Goal: Task Accomplishment & Management: Use online tool/utility

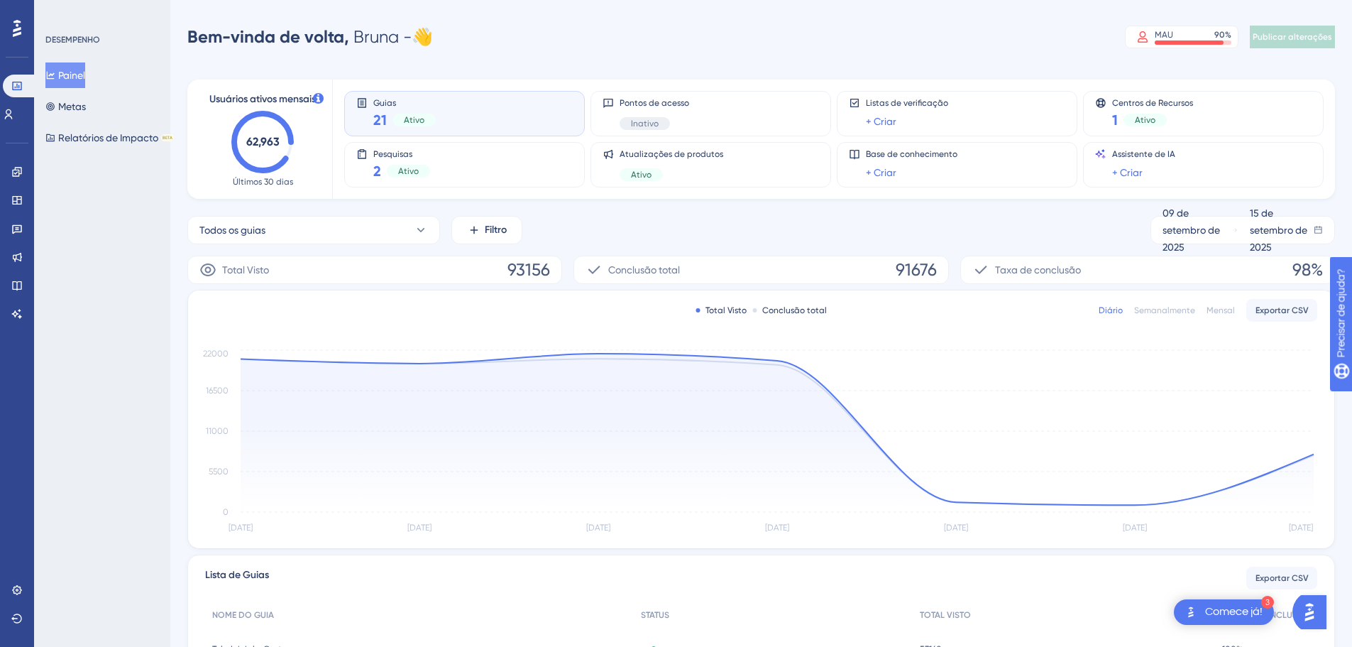
click at [127, 356] on div "DESEMPENHO Painel Metas Relatórios de Impacto BETA" at bounding box center [102, 323] width 136 height 647
click at [12, 224] on icon at bounding box center [16, 228] width 11 height 11
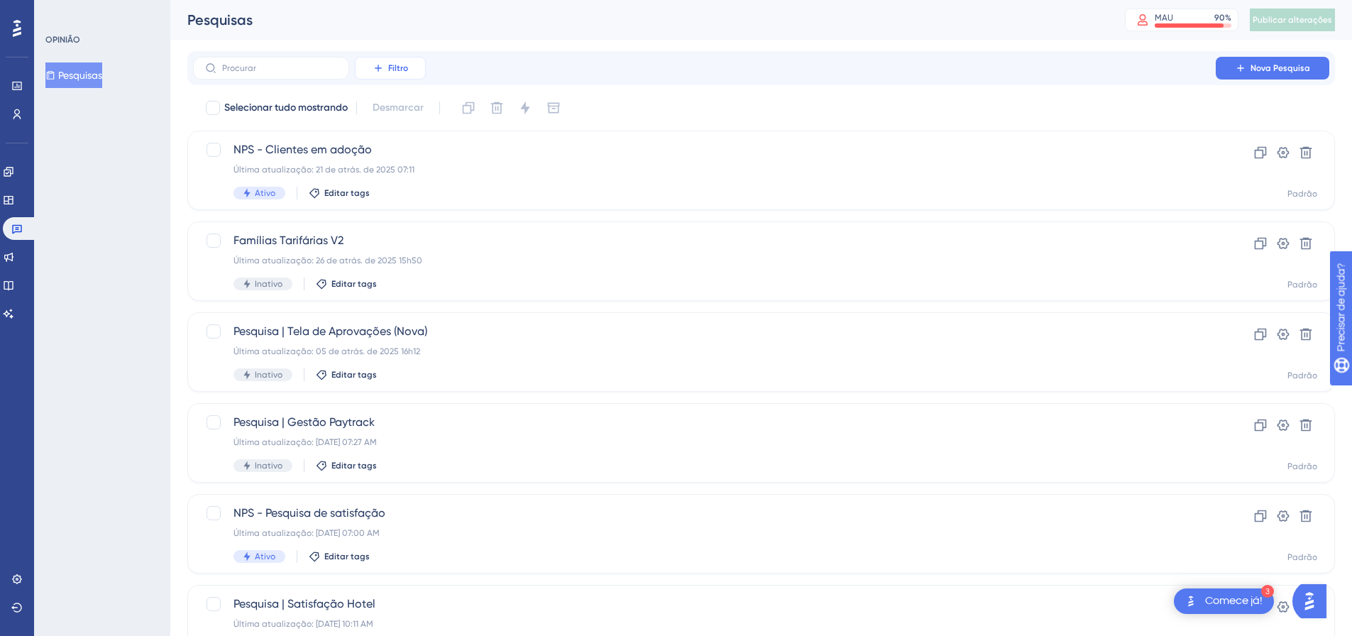
click at [410, 70] on button "Filtro" at bounding box center [390, 68] width 71 height 23
click at [413, 229] on span "Data de criação" at bounding box center [405, 222] width 58 height 17
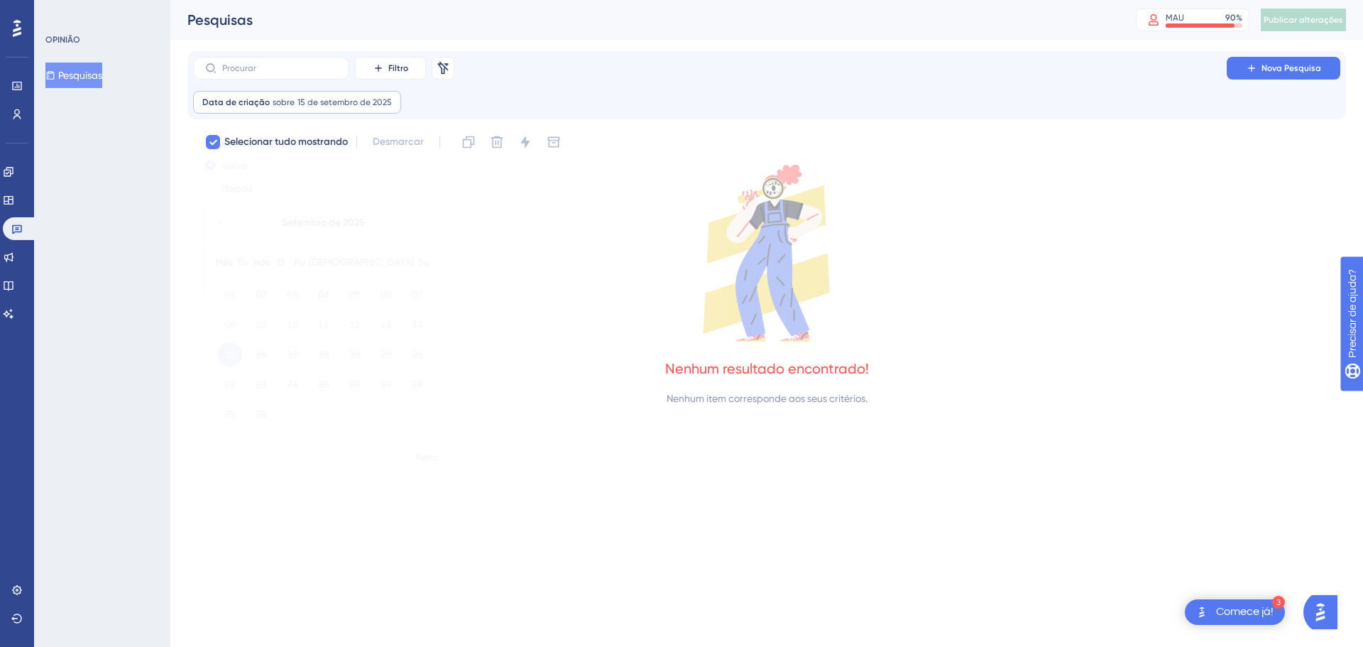
click at [353, 325] on font "12" at bounding box center [354, 324] width 11 height 11
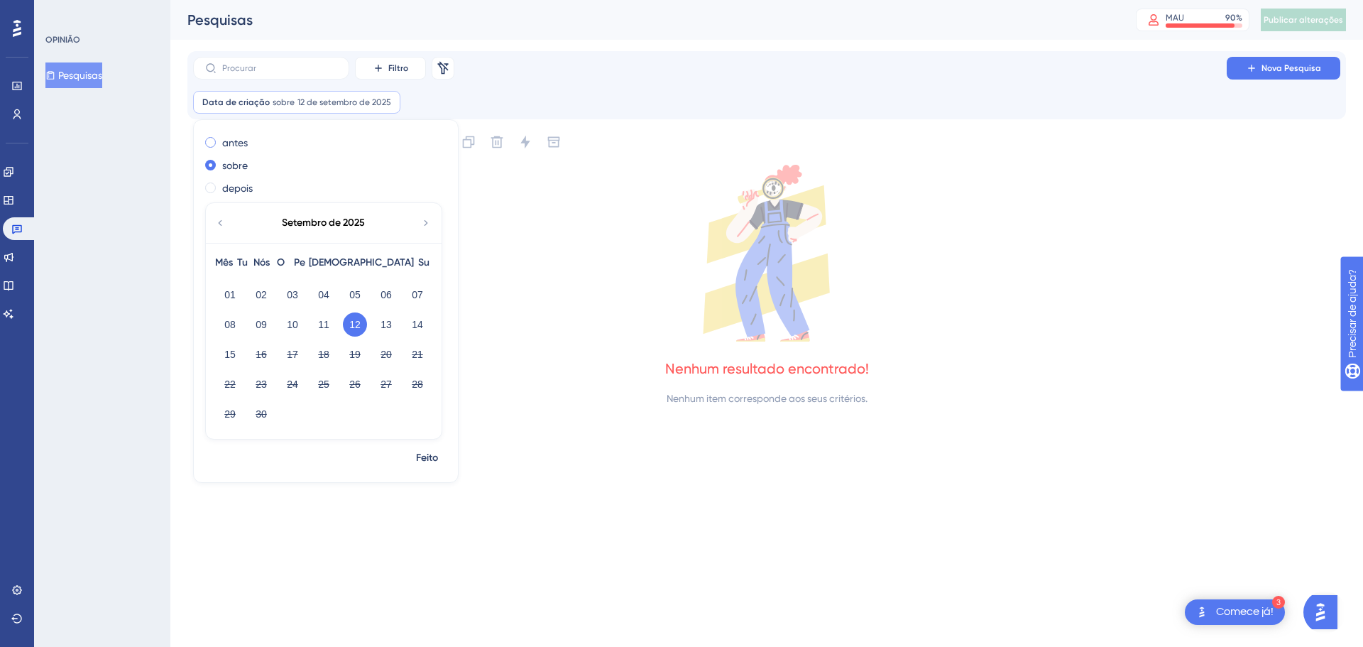
click at [225, 136] on label "antes" at bounding box center [235, 142] width 26 height 17
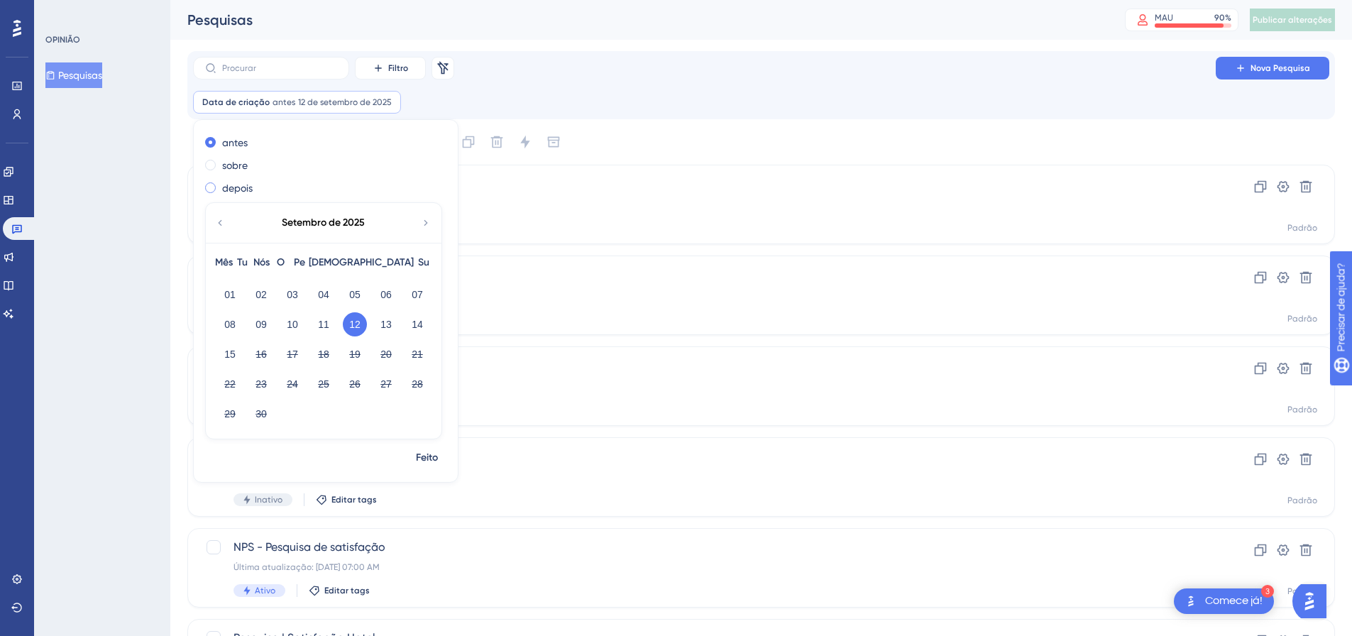
click at [232, 190] on font "depois" at bounding box center [237, 187] width 31 height 11
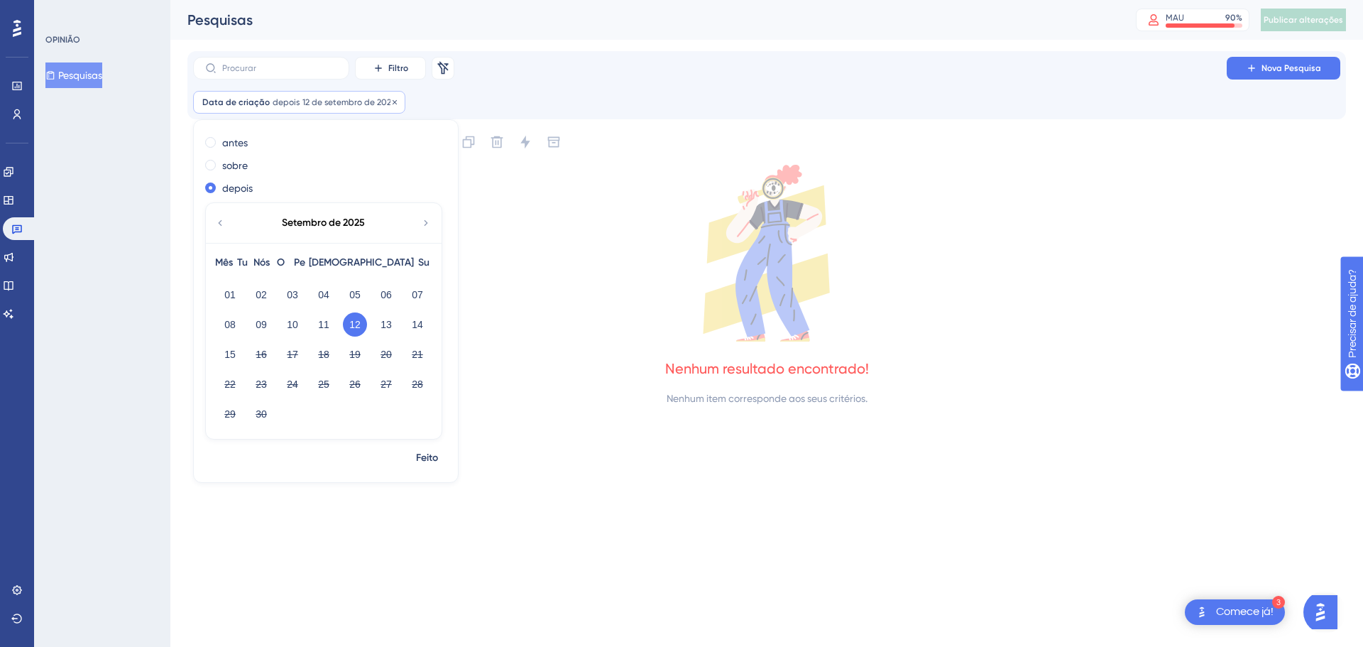
click at [293, 101] on font "depois" at bounding box center [286, 102] width 27 height 10
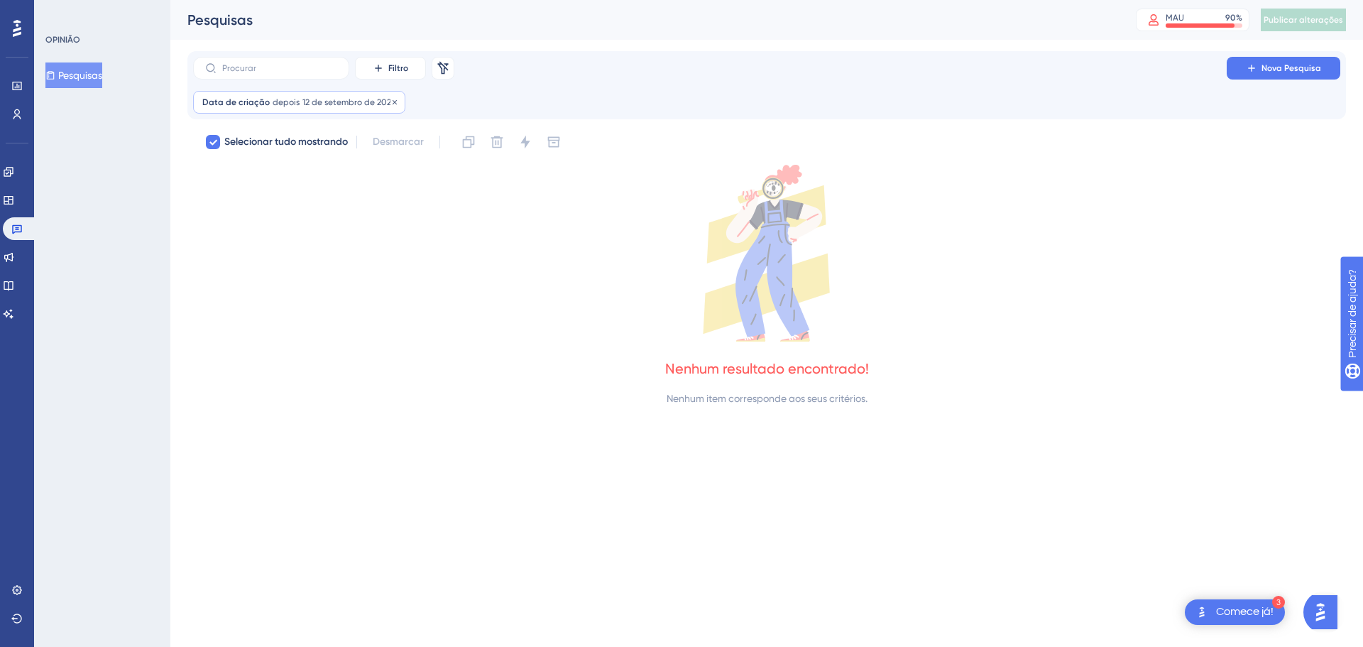
click at [293, 100] on font "depois" at bounding box center [286, 102] width 27 height 10
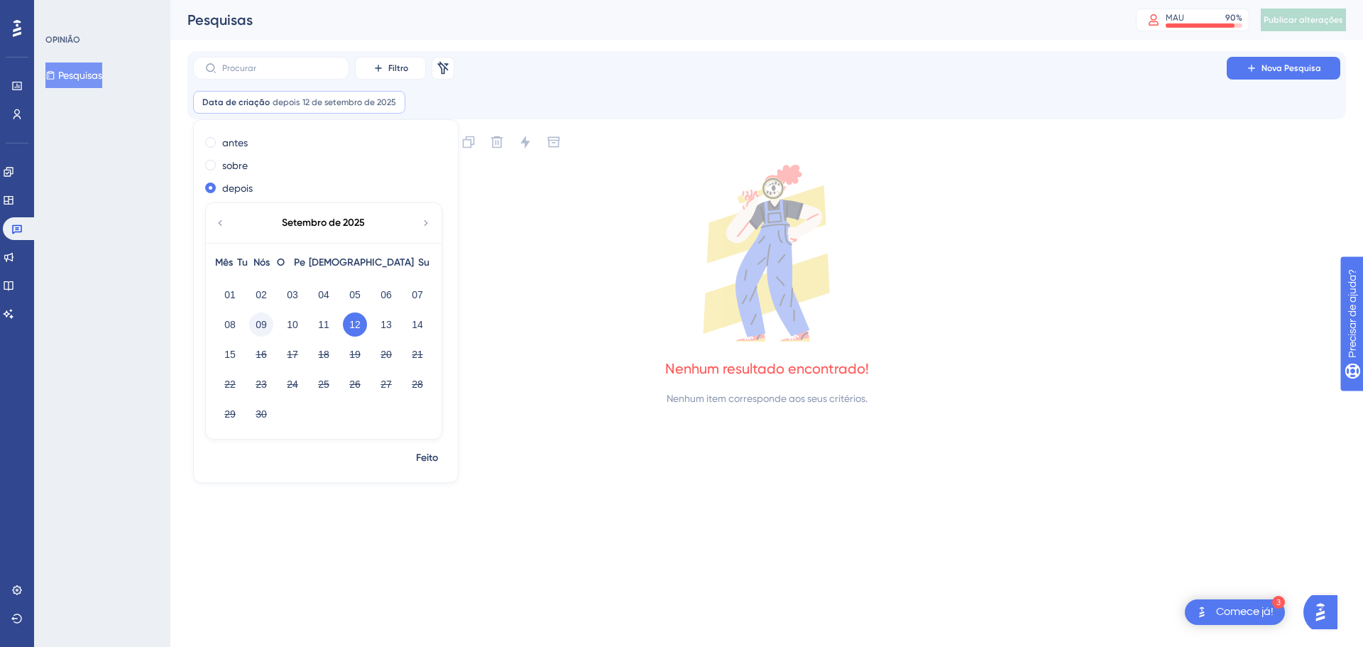
click at [266, 325] on font "09" at bounding box center [261, 324] width 11 height 11
click at [466, 119] on div "Filtro Remover filtros Nova Pesquisa Data de criação depois [DATE] [DATE] Remov…" at bounding box center [766, 85] width 1159 height 68
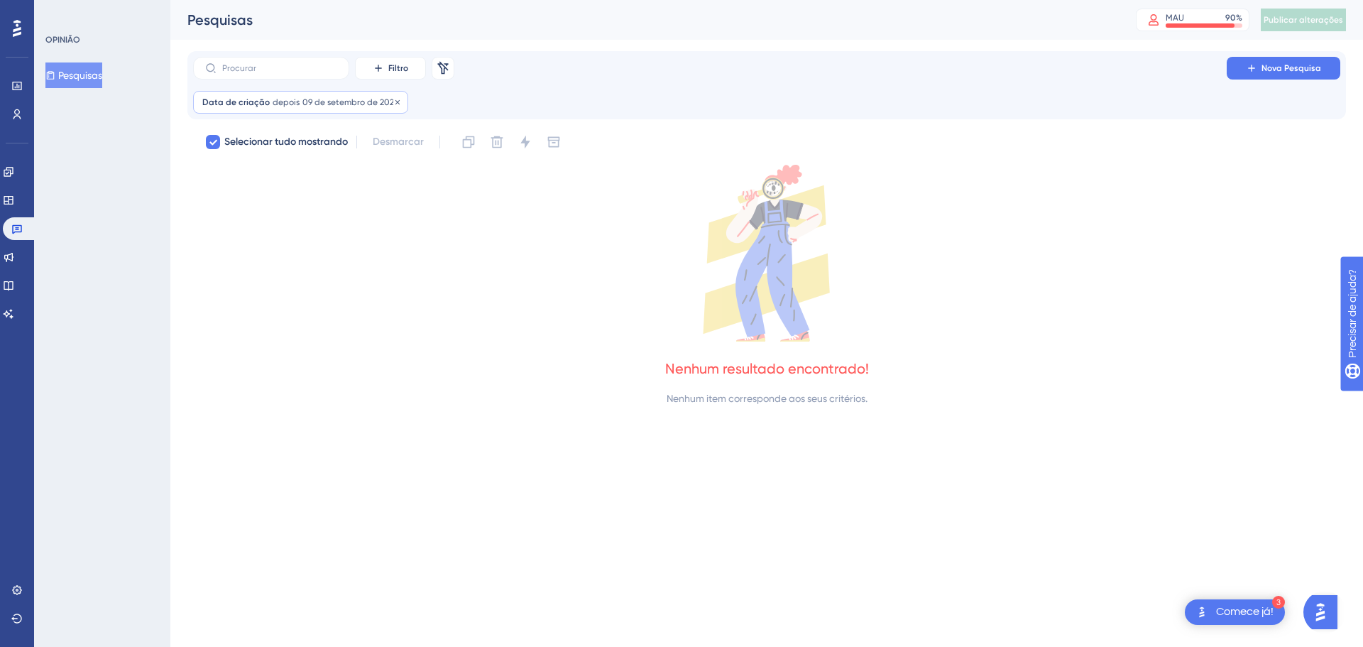
click at [330, 106] on font "09 de setembro de 2025" at bounding box center [350, 102] width 97 height 10
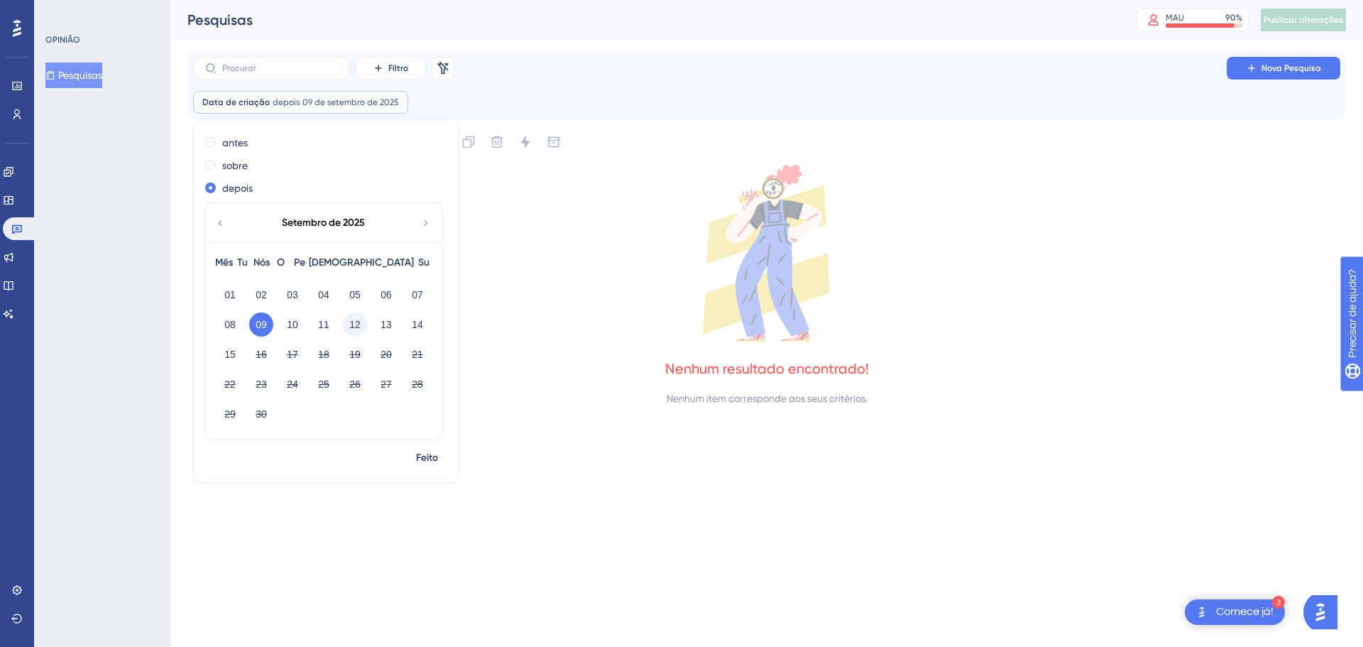
click at [349, 327] on button "12" at bounding box center [355, 324] width 24 height 24
click at [209, 168] on span at bounding box center [210, 165] width 11 height 11
click at [220, 162] on input "radio" at bounding box center [220, 162] width 0 height 0
click at [207, 137] on span at bounding box center [210, 142] width 11 height 11
click at [220, 139] on input "radio" at bounding box center [220, 139] width 0 height 0
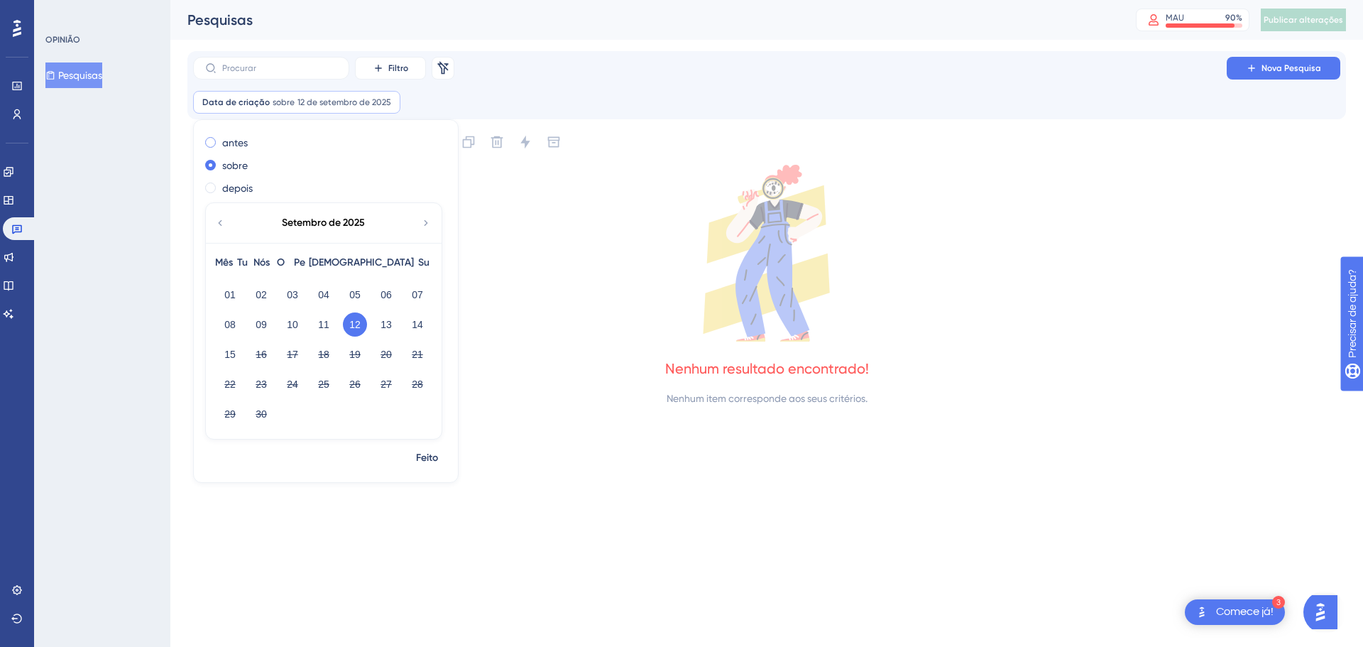
checkbox input "false"
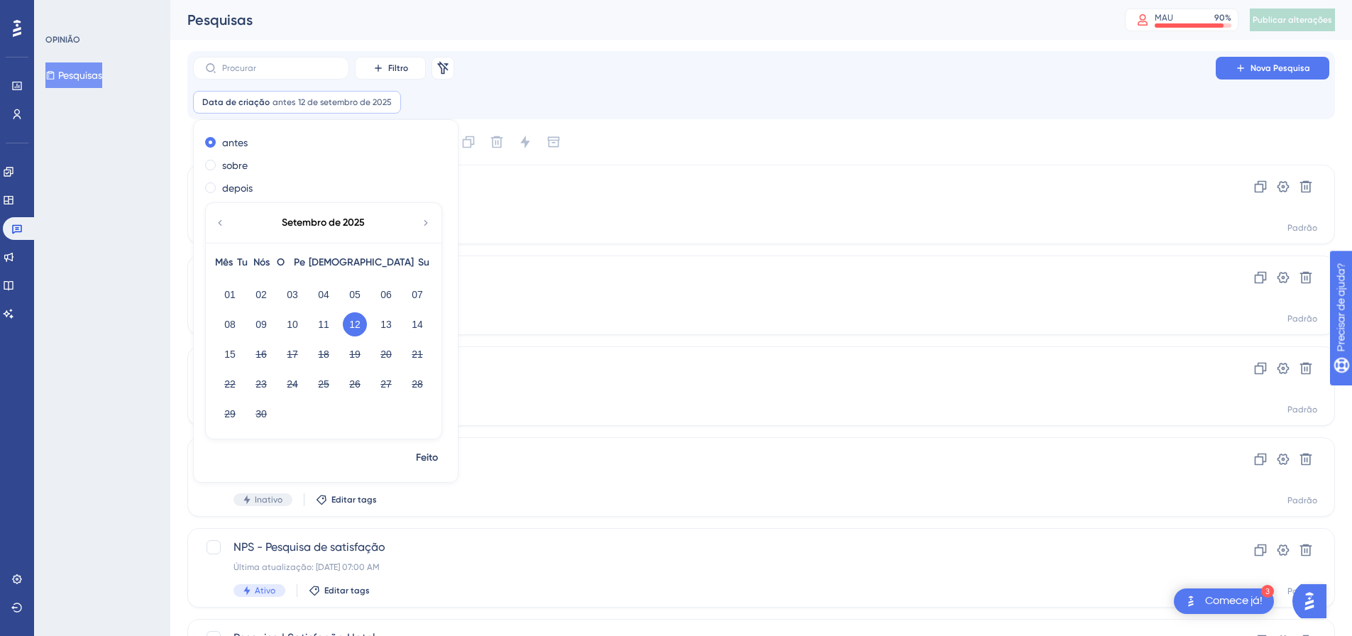
click at [430, 89] on div "Filtro Remover filtros Nova Pesquisa Data de criação antes [DATE] [DATE] Remove…" at bounding box center [761, 85] width 1137 height 57
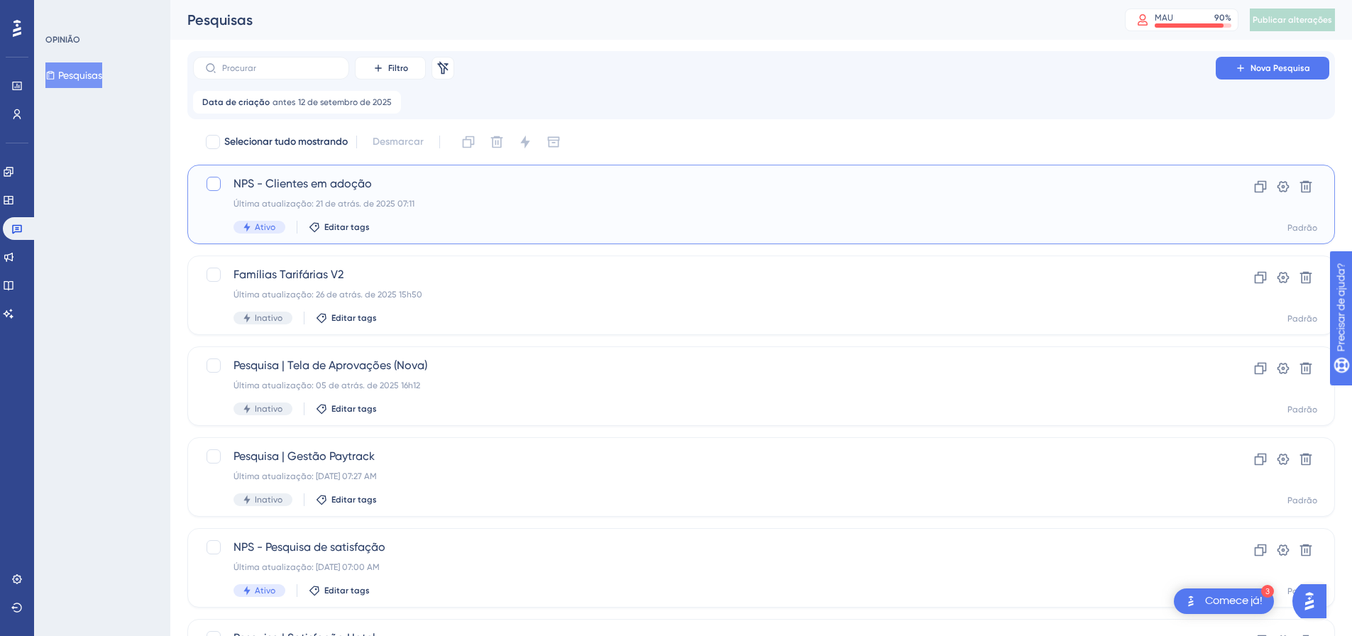
click at [212, 185] on div at bounding box center [214, 184] width 14 height 14
checkbox input "true"
click at [1251, 67] on button "Nova Pesquisa" at bounding box center [1273, 68] width 114 height 23
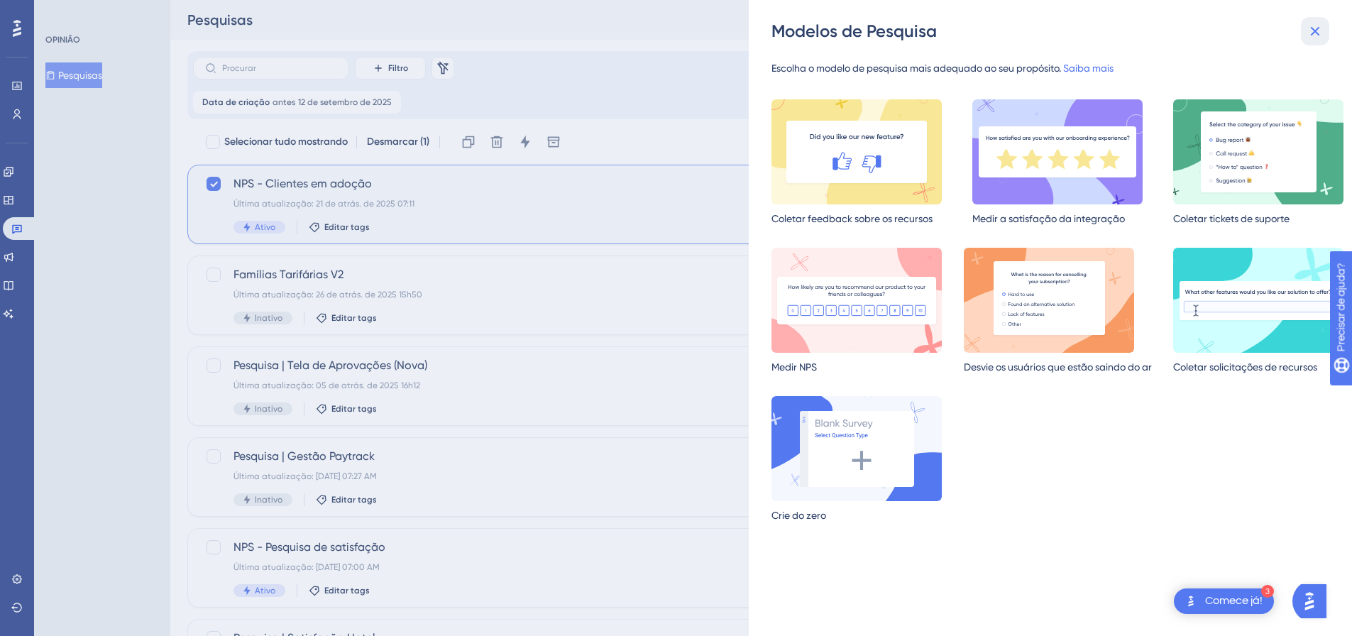
click at [1312, 33] on icon at bounding box center [1315, 31] width 17 height 17
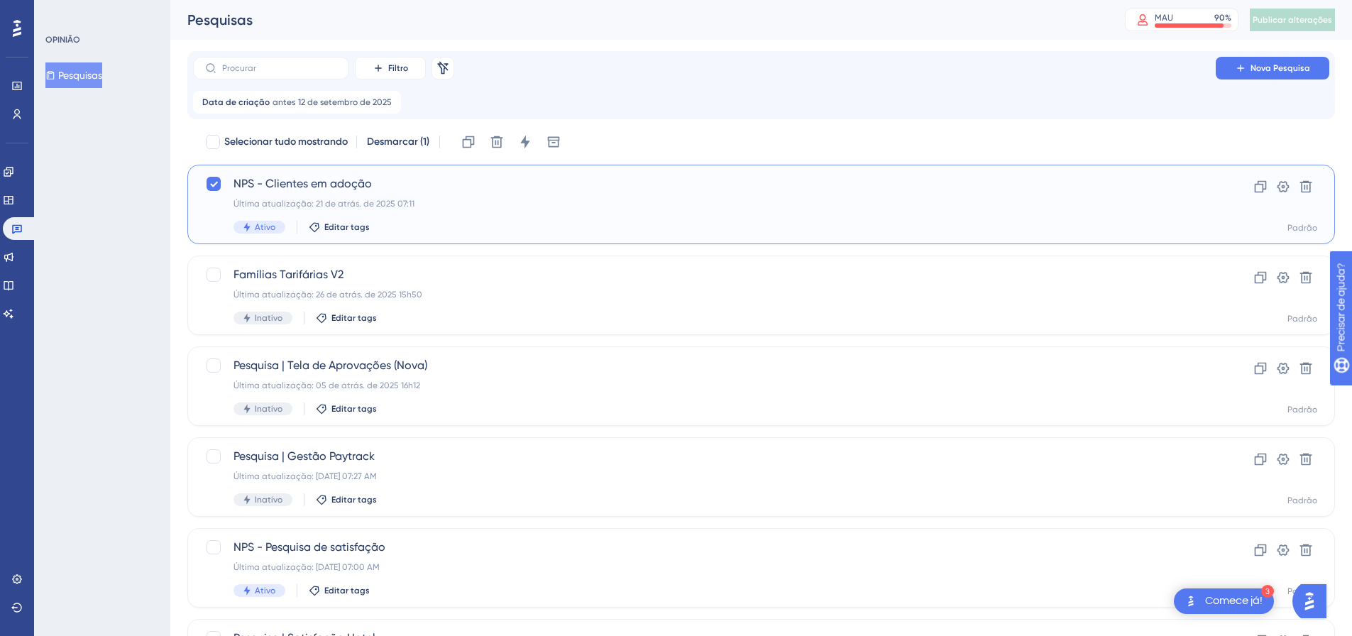
click at [266, 230] on font "Ativo" at bounding box center [265, 227] width 21 height 10
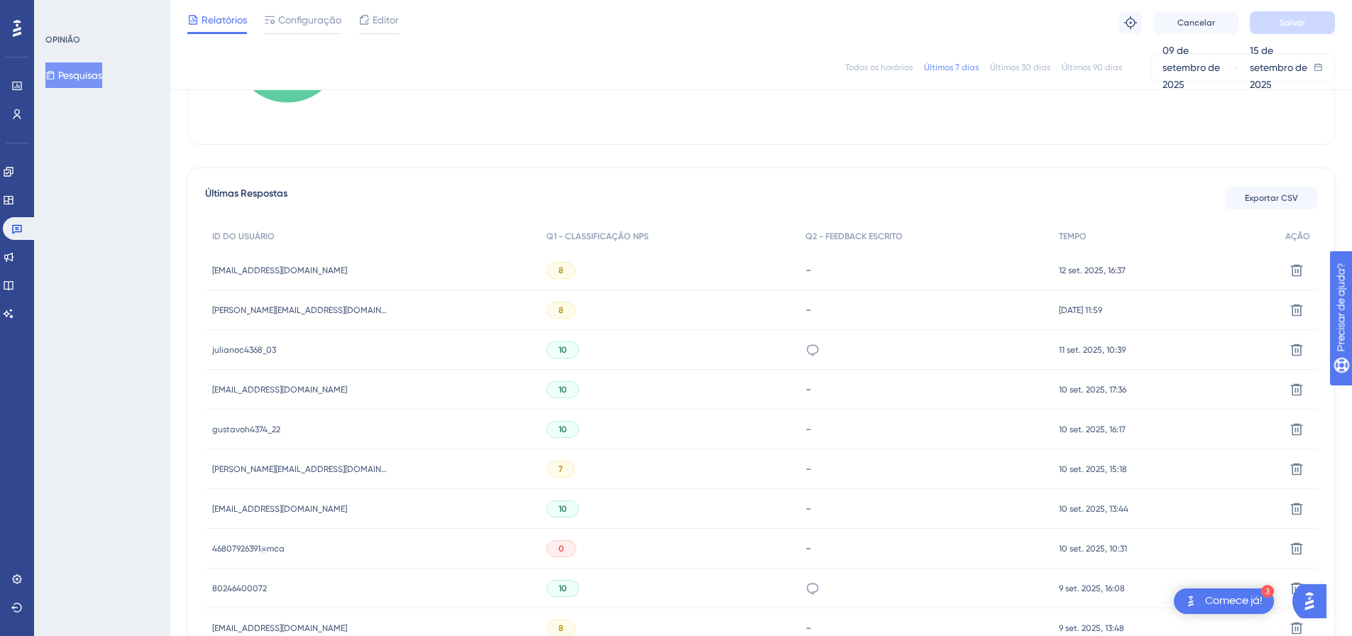
scroll to position [160, 0]
